Goal: Task Accomplishment & Management: Complete application form

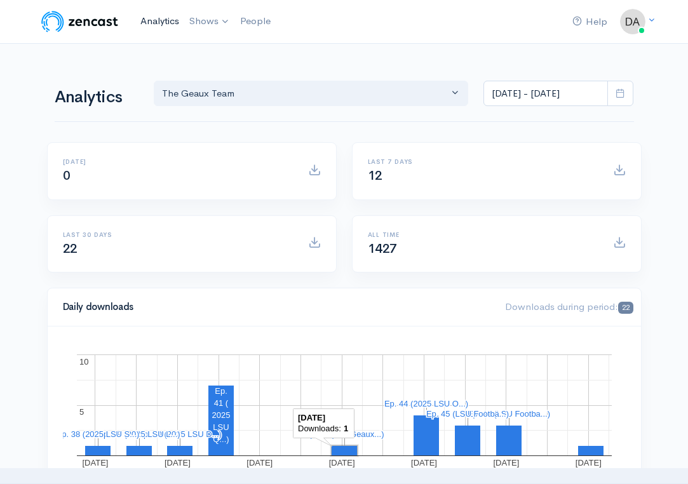
click at [166, 28] on link "Analytics" at bounding box center [159, 21] width 49 height 27
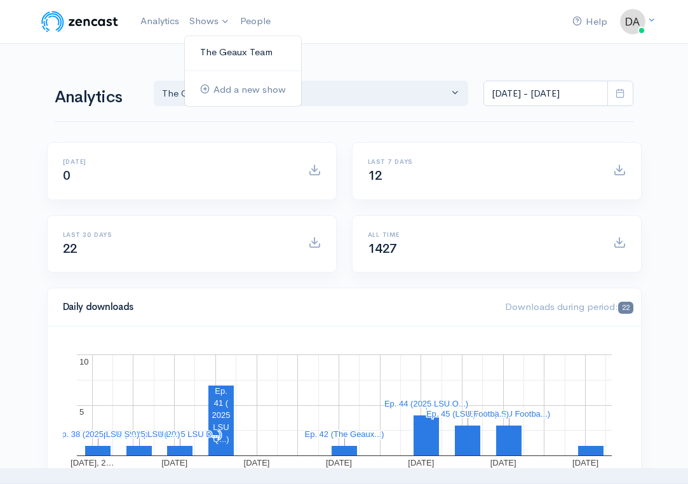
click at [220, 56] on link "The Geaux Team" at bounding box center [243, 52] width 116 height 22
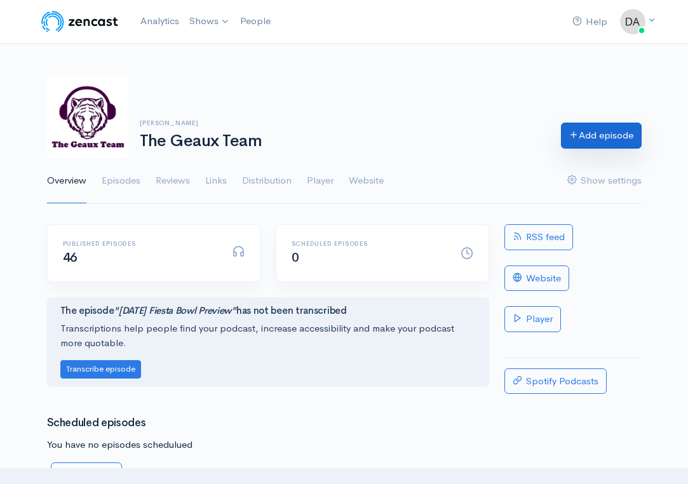
click at [607, 137] on link "Add episode" at bounding box center [601, 136] width 81 height 26
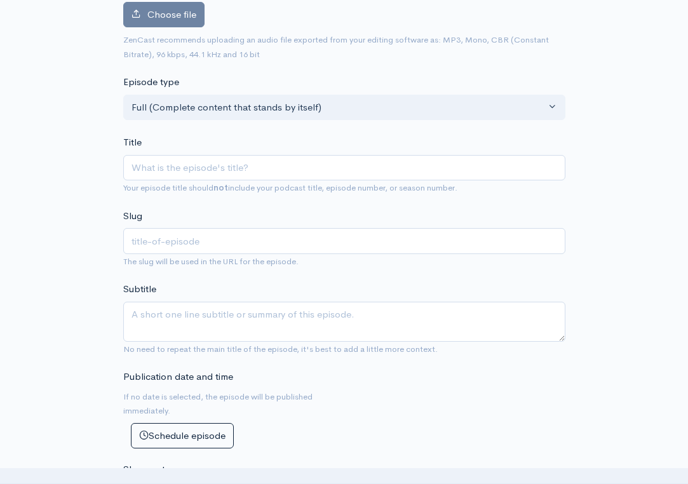
scroll to position [169, 0]
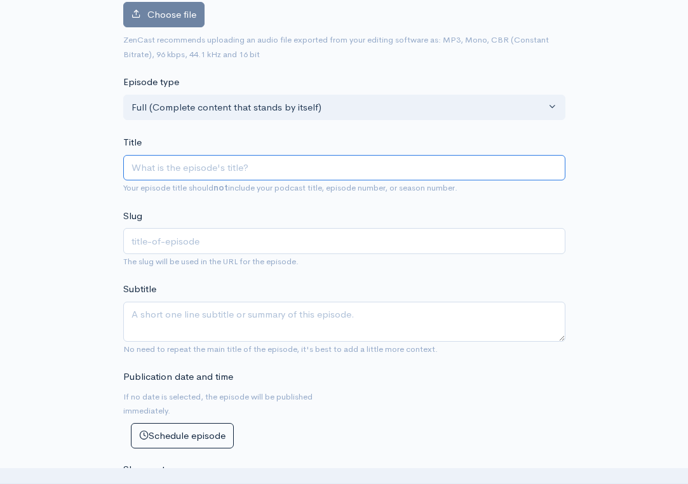
click at [338, 170] on input "Title" at bounding box center [344, 168] width 442 height 26
type input "C"
type input "c"
type input "Ck"
type input "ck"
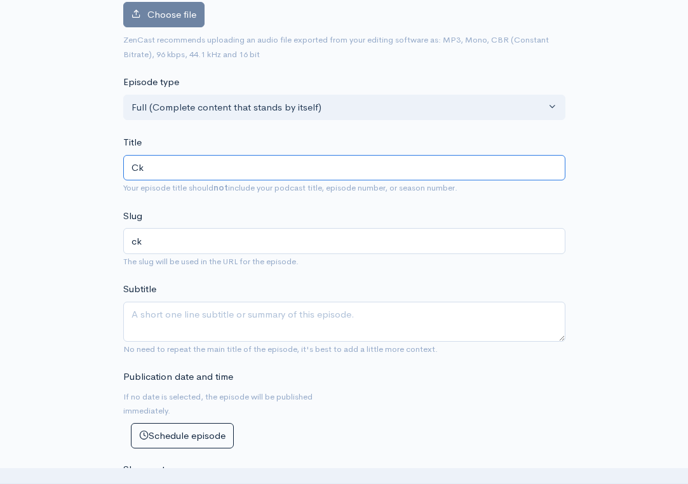
type input "C"
type input "c"
type input "C;e"
type input "ce"
type input "C;"
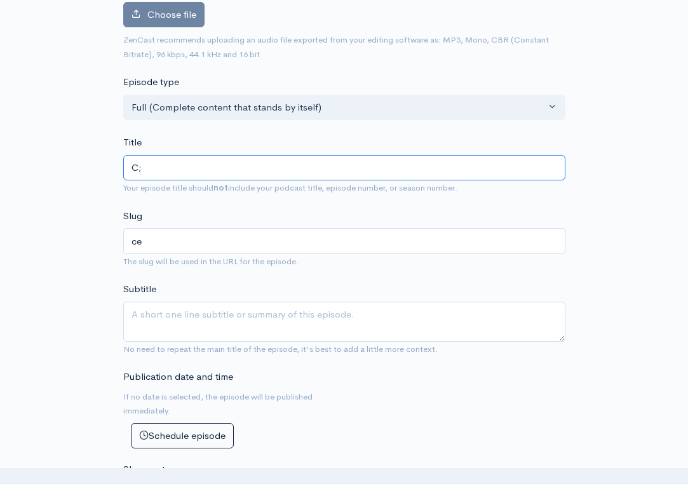
type input "c"
type input "Cl"
type input "cl"
type input "Cle"
type input "cle"
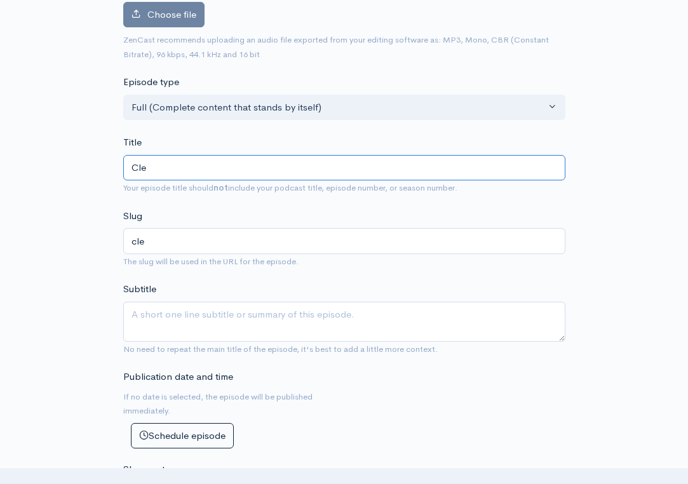
type input "Clem"
type input "clem"
type input "Clems"
type input "clems"
type input "Clemso"
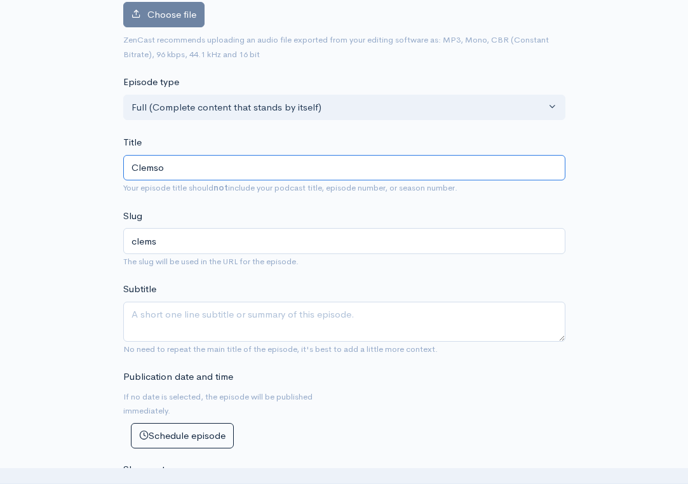
type input "clemso"
type input "Clemson"
type input "clemson"
type input "Clemson D"
type input "clemson-d"
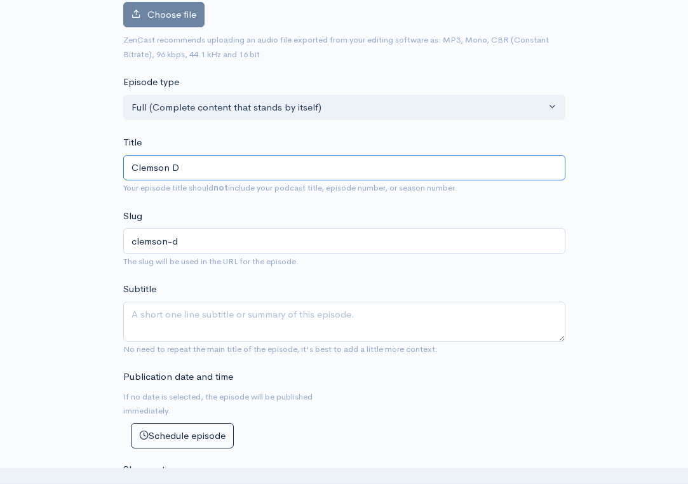
type input "Clemson De"
type input "clemson-de"
type input "Clemson Def"
type input "clemson-def"
type input "Clemson De"
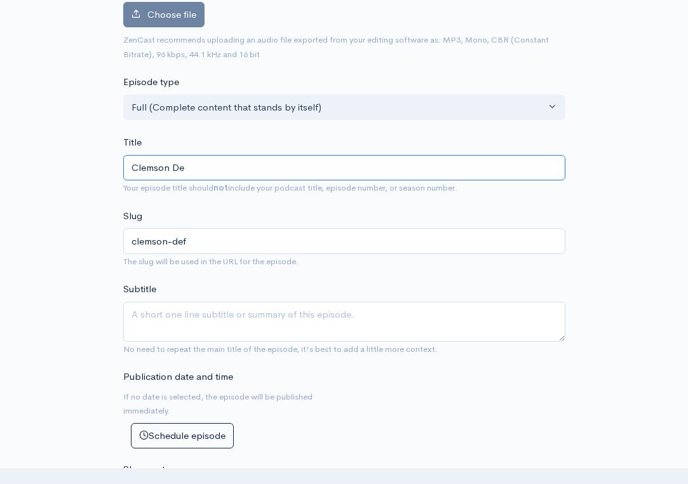
type input "clemson-de"
type input "Clemson D"
type input "clemson-d"
type input "Clemson"
type input "clemson"
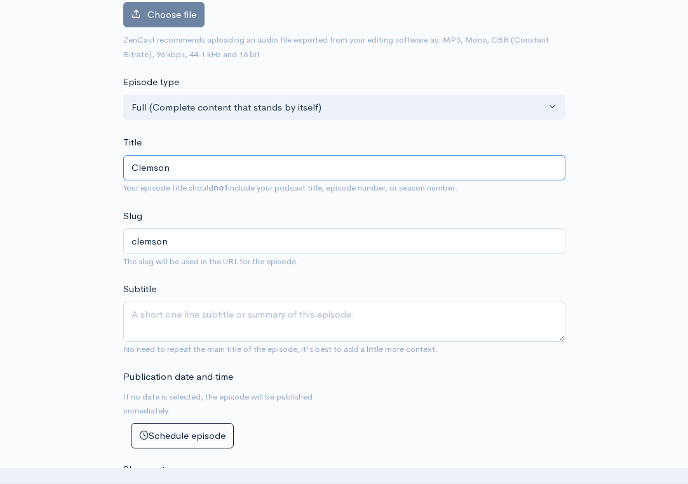
type input "Clemson O"
type input "clemson-o"
type input "Clemson Of"
type input "clemson-of"
type input "Clemson Off"
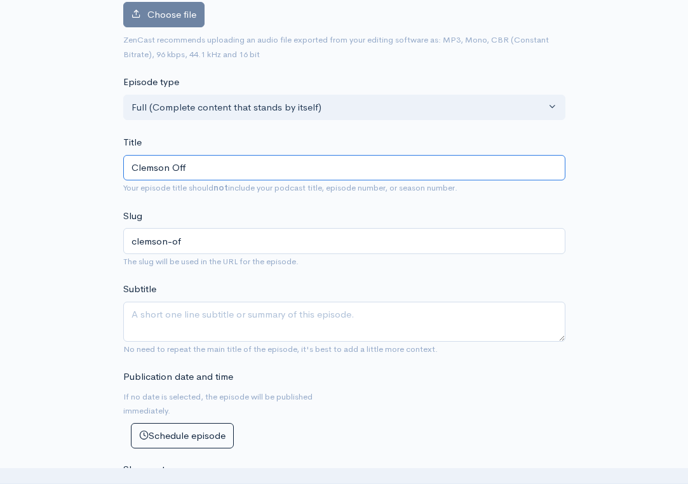
type input "clemson-off"
type input "Clemson Offe"
type input "clemson-offe"
type input "Clemson Offen"
type input "clemson-offen"
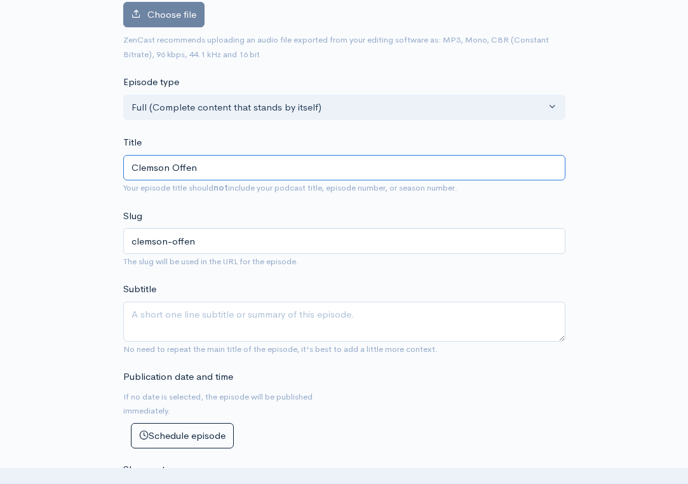
type input "Clemson Offens"
type input "clemson-offens"
type input "Clemson Offensi"
type input "clemson-offensi"
type input "Clemson Offensiv"
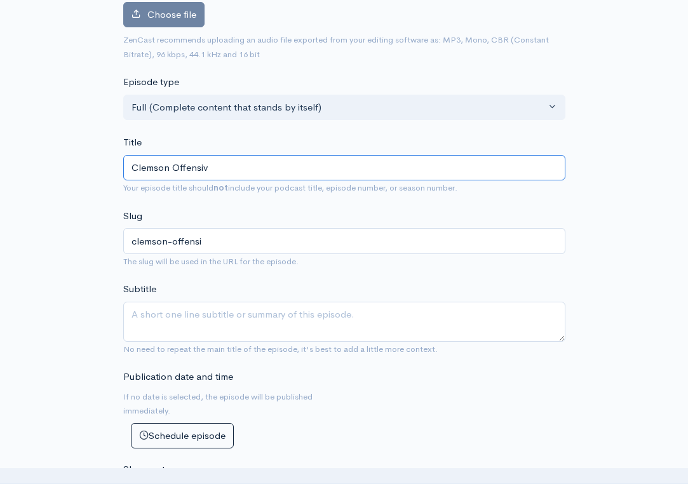
type input "clemson-offensiv"
type input "Clemson Offensi"
type input "clemson-offensi"
type input "Clemson Offens"
type input "clemson-offens"
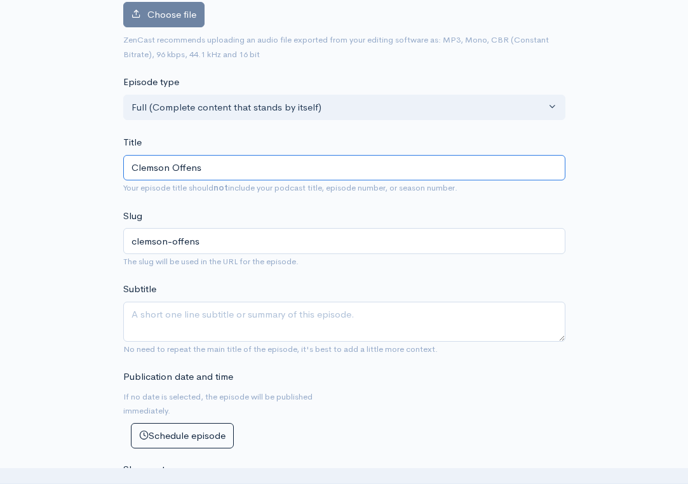
type input "Clemson Offense"
type input "clemson-offense"
type input "Clemson Offense P"
type input "clemson-offense-p"
type input "Clemson Offense Pr"
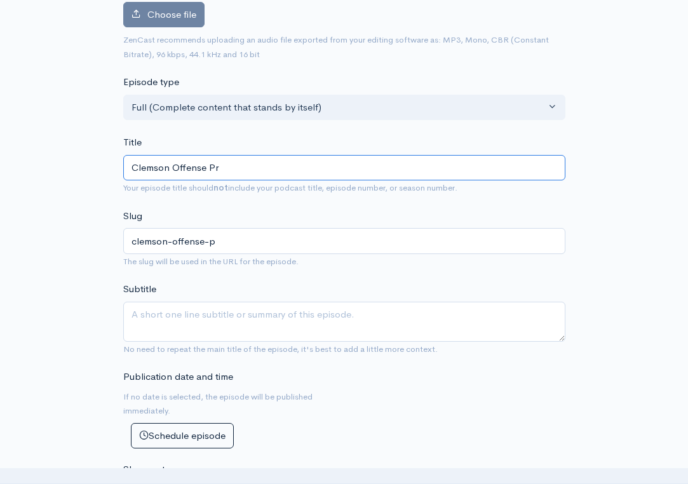
type input "clemson-offense-pr"
type input "Clemson Offense Pre"
type input "clemson-offense-pre"
type input "Clemson Offense Prev"
type input "clemson-offense-prev"
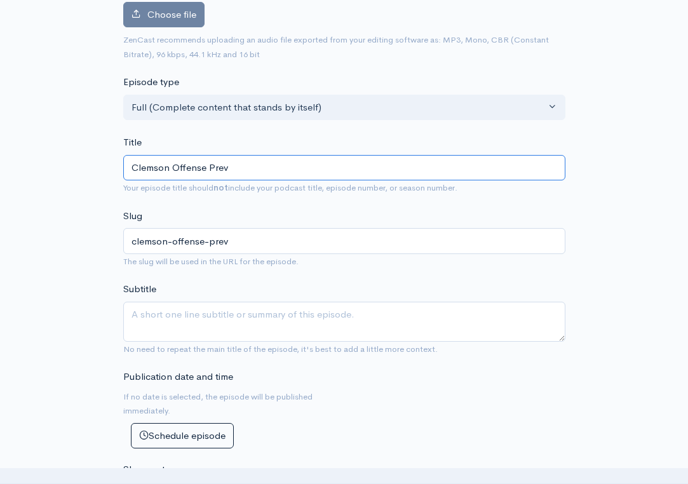
type input "Clemson Offense Previ"
type input "clemson-offense-previ"
type input "Clemson Offense Previe"
type input "clemson-offense-previe"
type input "Clemson Offense Preview"
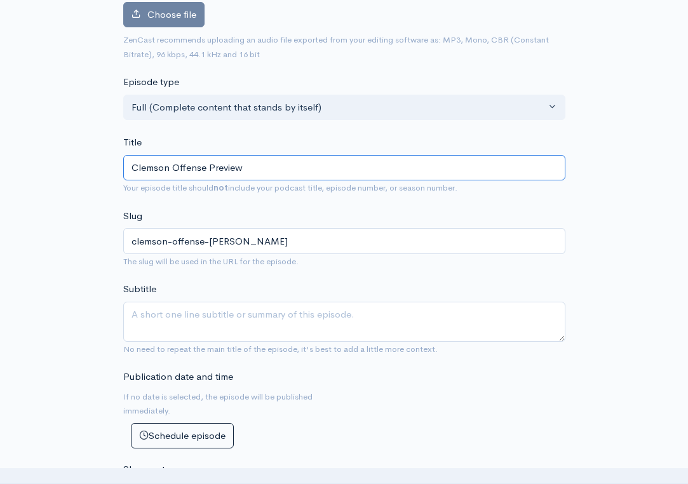
type input "clemson-offense-preview"
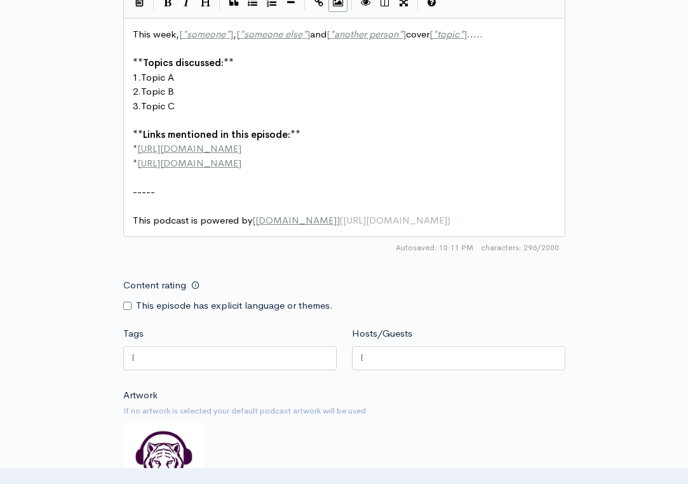
scroll to position [707, 0]
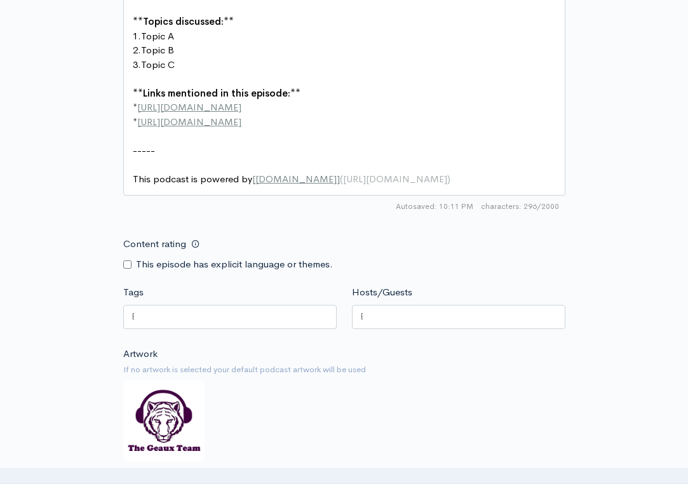
type input "Clemson Offense Preview"
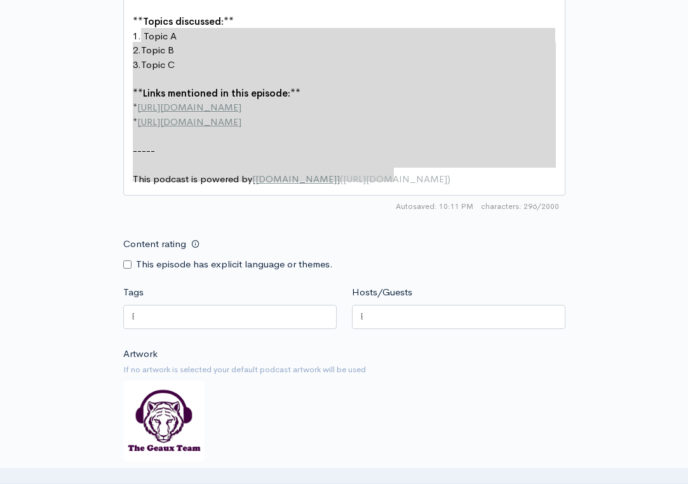
type textarea "This week, [*someone*], [*someone else*] and [*another person*] cover [*topic*]…"
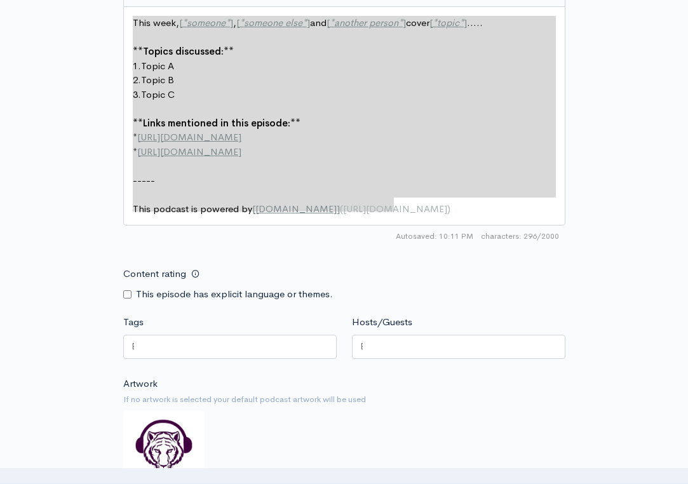
drag, startPoint x: 423, startPoint y: 168, endPoint x: 123, endPoint y: 2, distance: 343.0
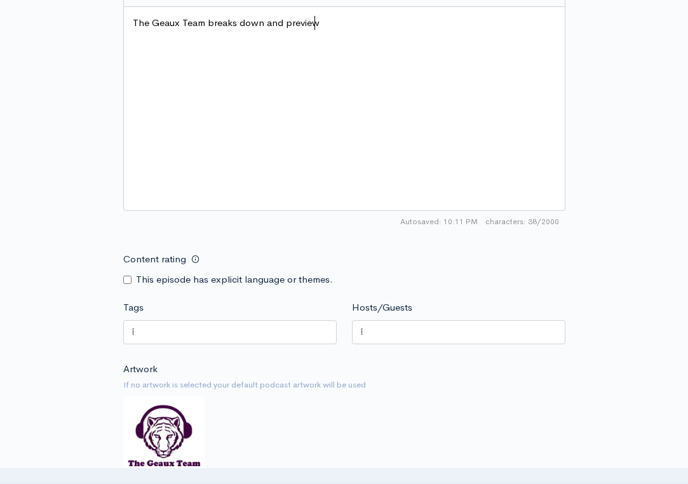
type textarea "The Geaux Team breaks down and preview"
type textarea "s K"
type textarea "LSU"
type textarea "'s matchup vs"
type textarea ". c"
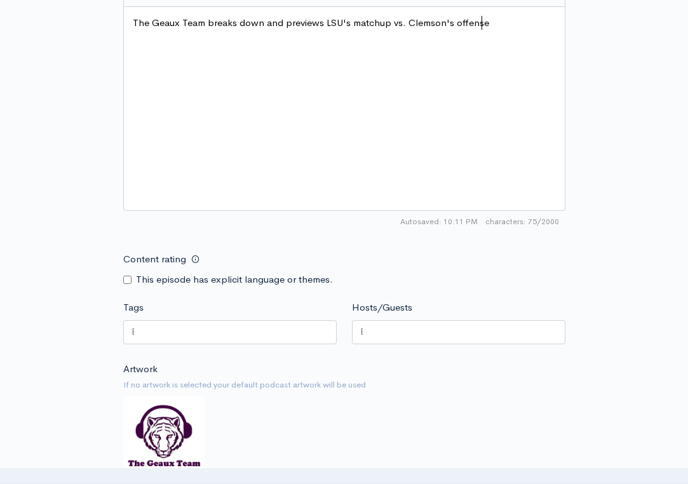
type textarea "Clemson's offense."
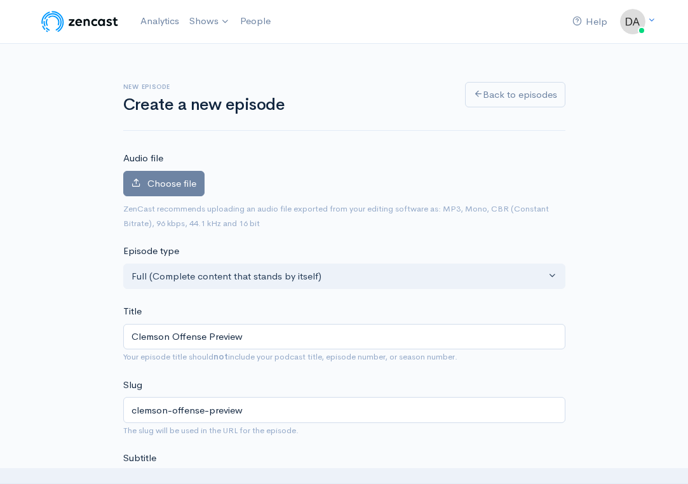
scroll to position [0, 0]
click at [156, 187] on span "Choose file" at bounding box center [171, 183] width 49 height 12
click at [0, 0] on input "Choose file" at bounding box center [0, 0] width 0 height 0
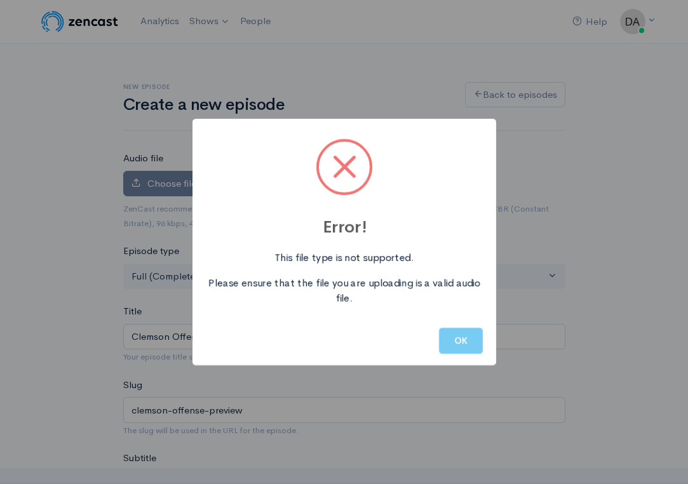
click at [462, 339] on button "OK" at bounding box center [461, 341] width 44 height 26
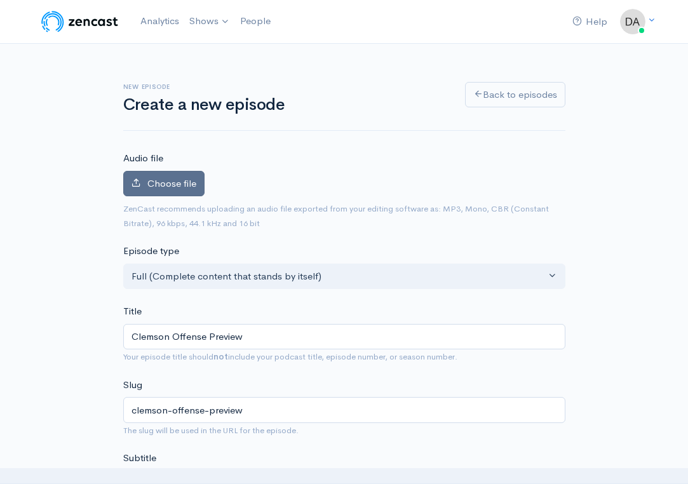
click at [172, 179] on span "Choose file" at bounding box center [171, 183] width 49 height 12
click at [0, 0] on input "Choose file" at bounding box center [0, 0] width 0 height 0
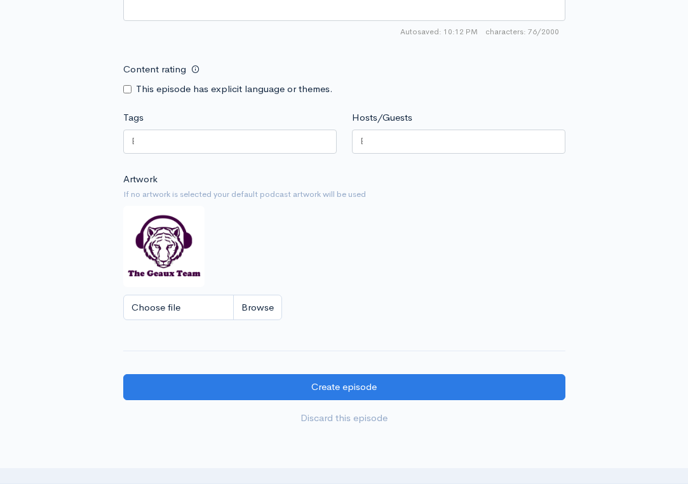
scroll to position [951, 0]
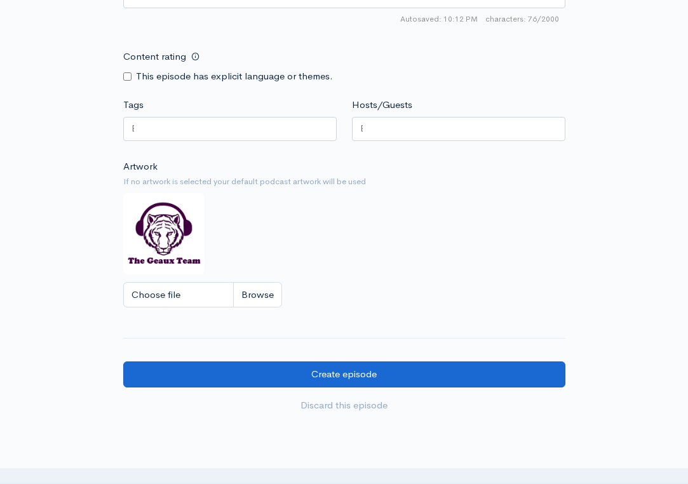
click at [379, 362] on input "Create episode" at bounding box center [344, 375] width 442 height 26
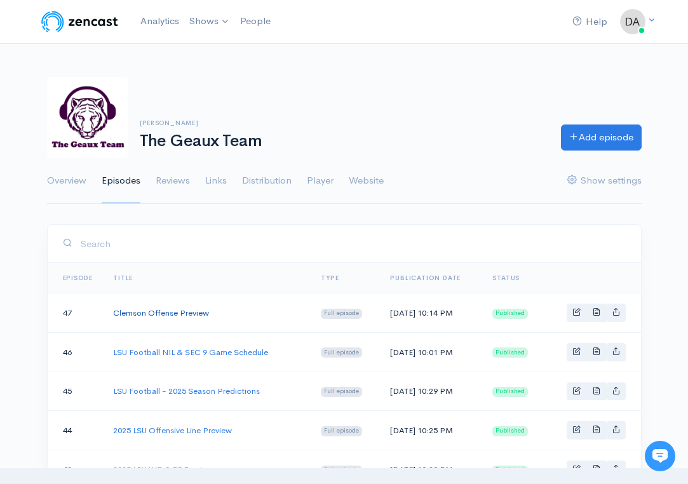
click at [180, 316] on link "Clemson Offense Preview" at bounding box center [161, 313] width 96 height 11
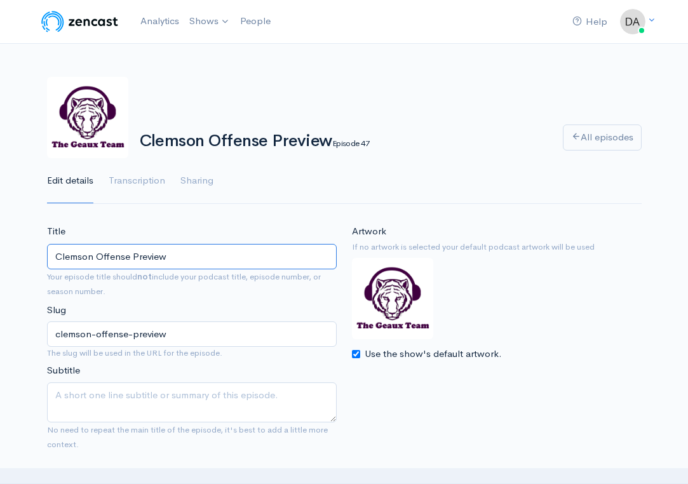
click at [178, 262] on input "Clemson Offense Preview" at bounding box center [192, 257] width 290 height 26
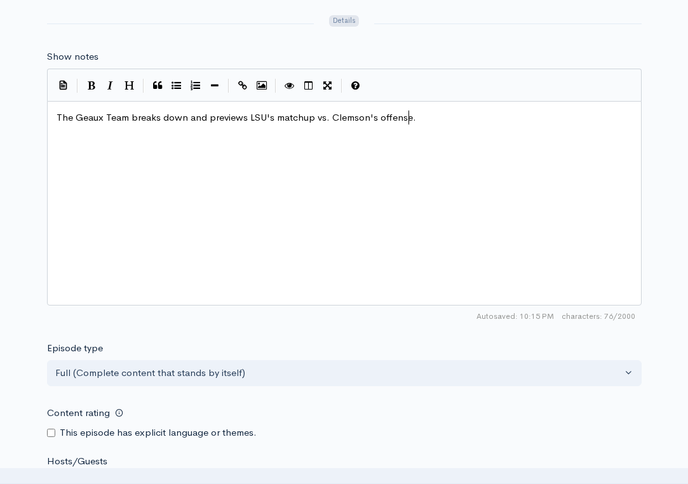
scroll to position [1, 0]
click at [463, 155] on div "xxxxxxxxxx The Geaux Team breaks down and previews LSU's matchup vs. Clemson's …" at bounding box center [360, 219] width 613 height 222
click at [463, 155] on div "x The Geaux Team breaks down and previews LSU's matchup vs. Clemson's offense ." at bounding box center [360, 219] width 613 height 222
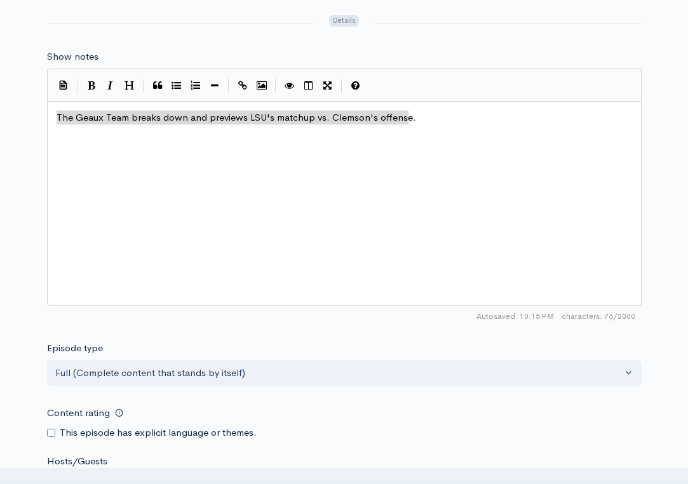
click at [463, 155] on div "x The Geaux Team breaks down and previews LSU's matchup vs. Clemson's offense." at bounding box center [360, 219] width 613 height 222
type textarea "The Geaux Team breaks down and previews LSU's matchup vs. Clemson's offense."
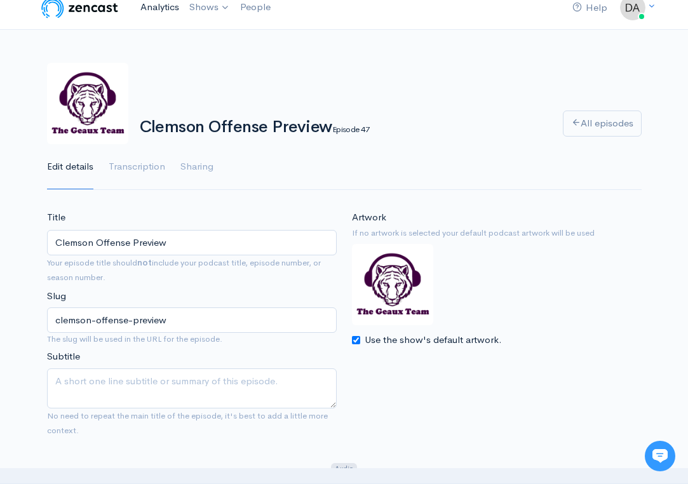
click at [156, 5] on link "Analytics" at bounding box center [159, 7] width 49 height 27
